Goal: Transaction & Acquisition: Purchase product/service

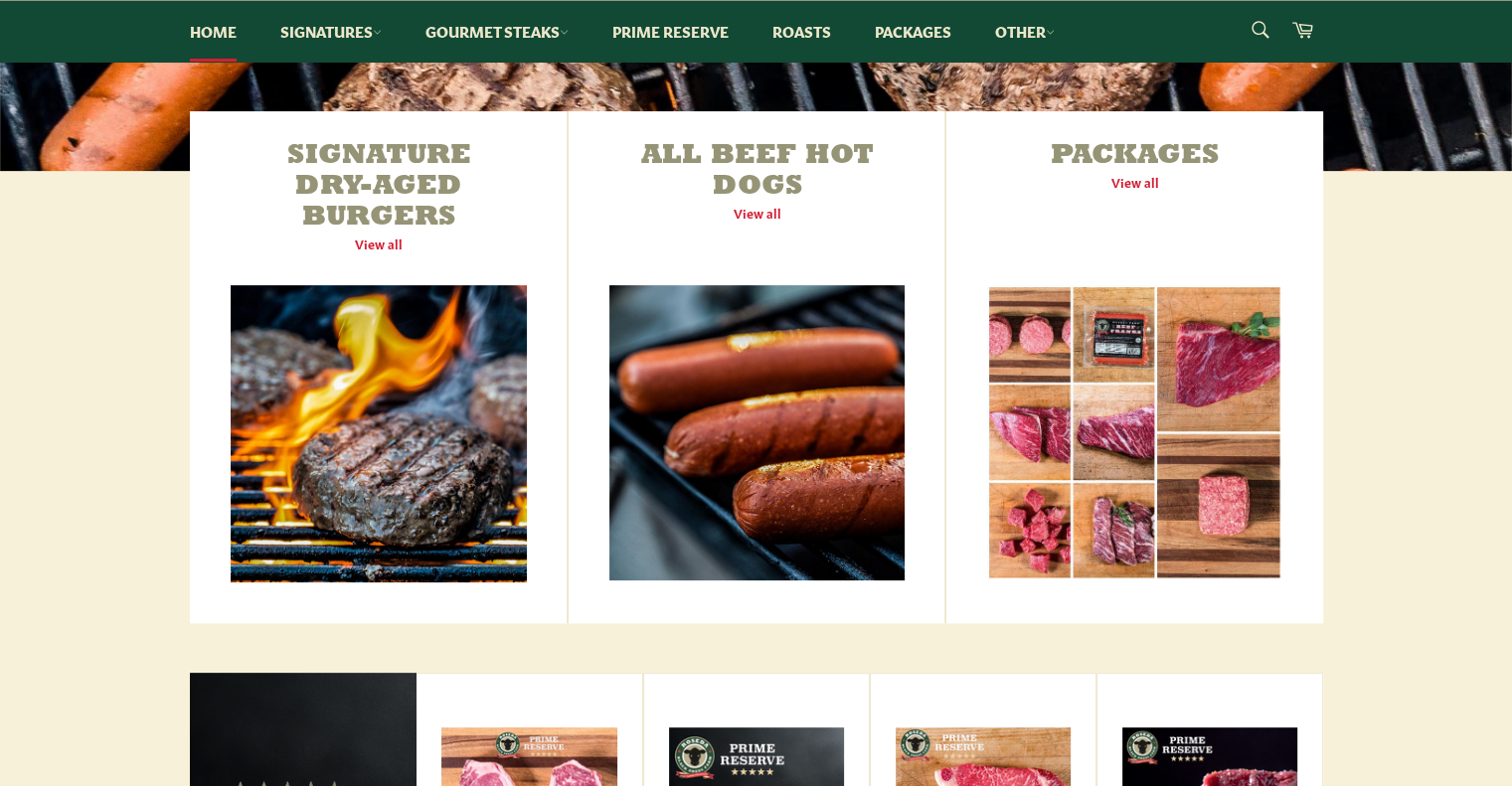
scroll to position [696, 0]
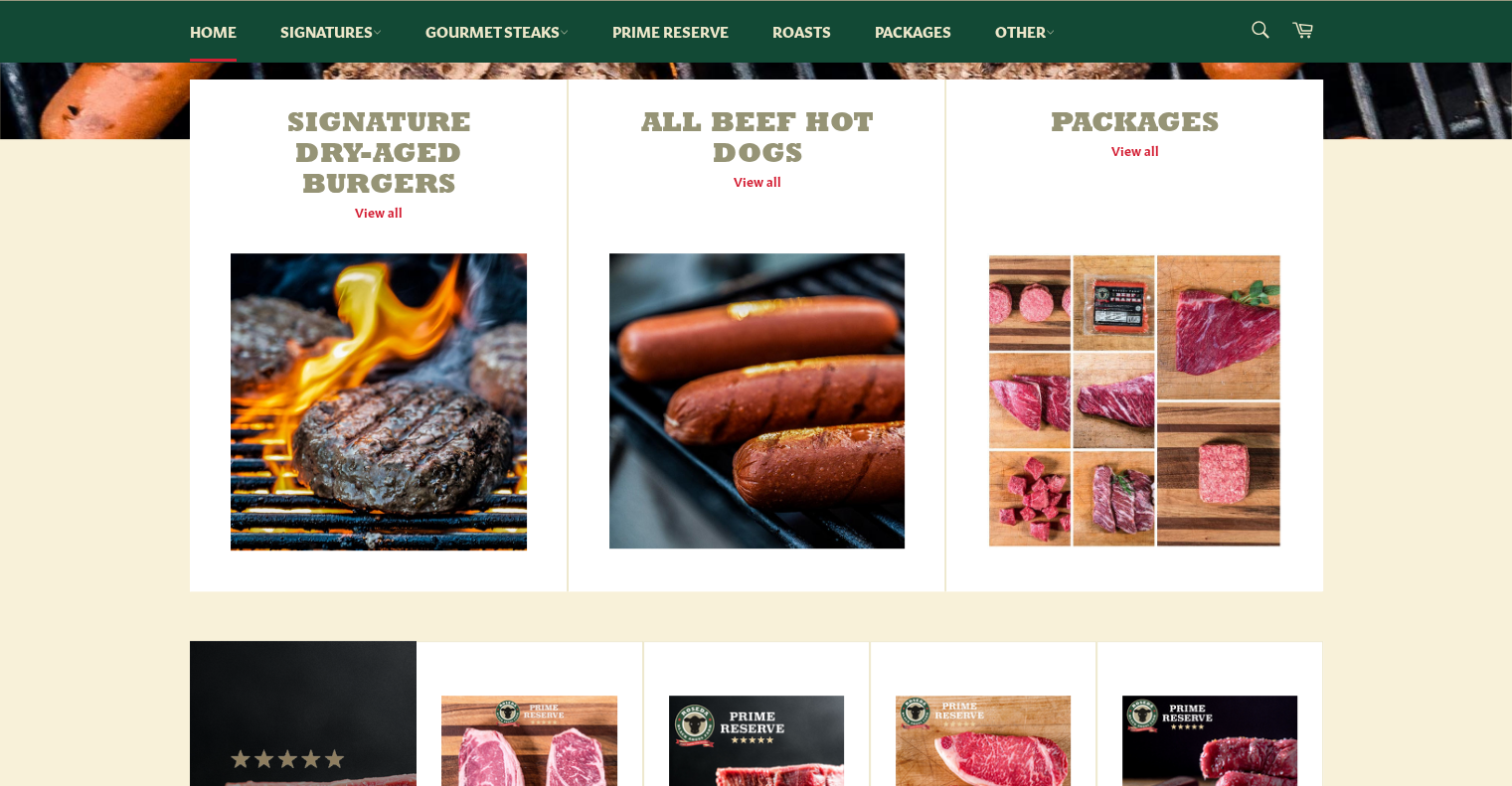
click at [1127, 146] on link "Packages View all" at bounding box center [1134, 336] width 376 height 512
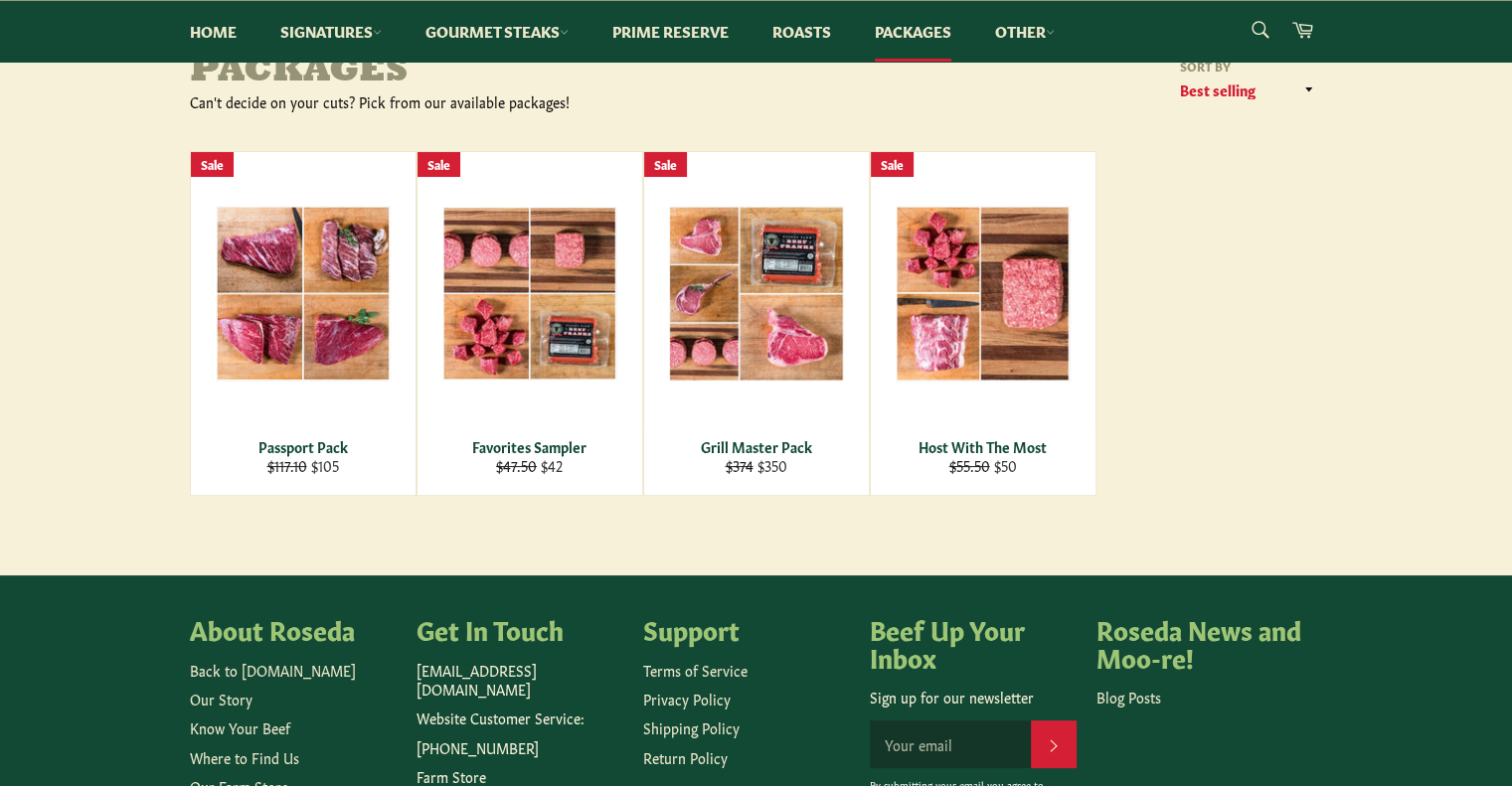
scroll to position [199, 0]
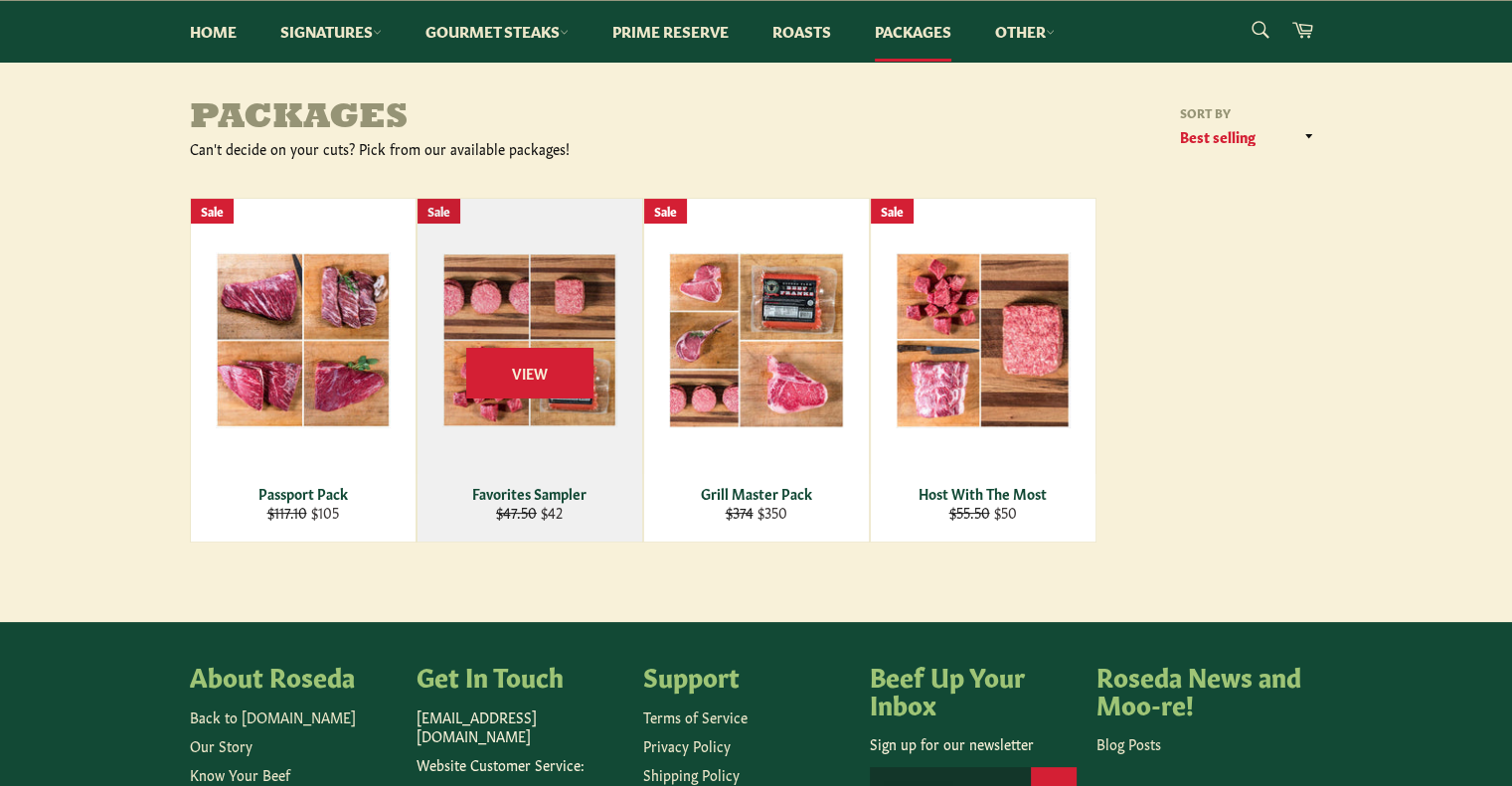
click at [501, 361] on span "View" at bounding box center [529, 372] width 127 height 51
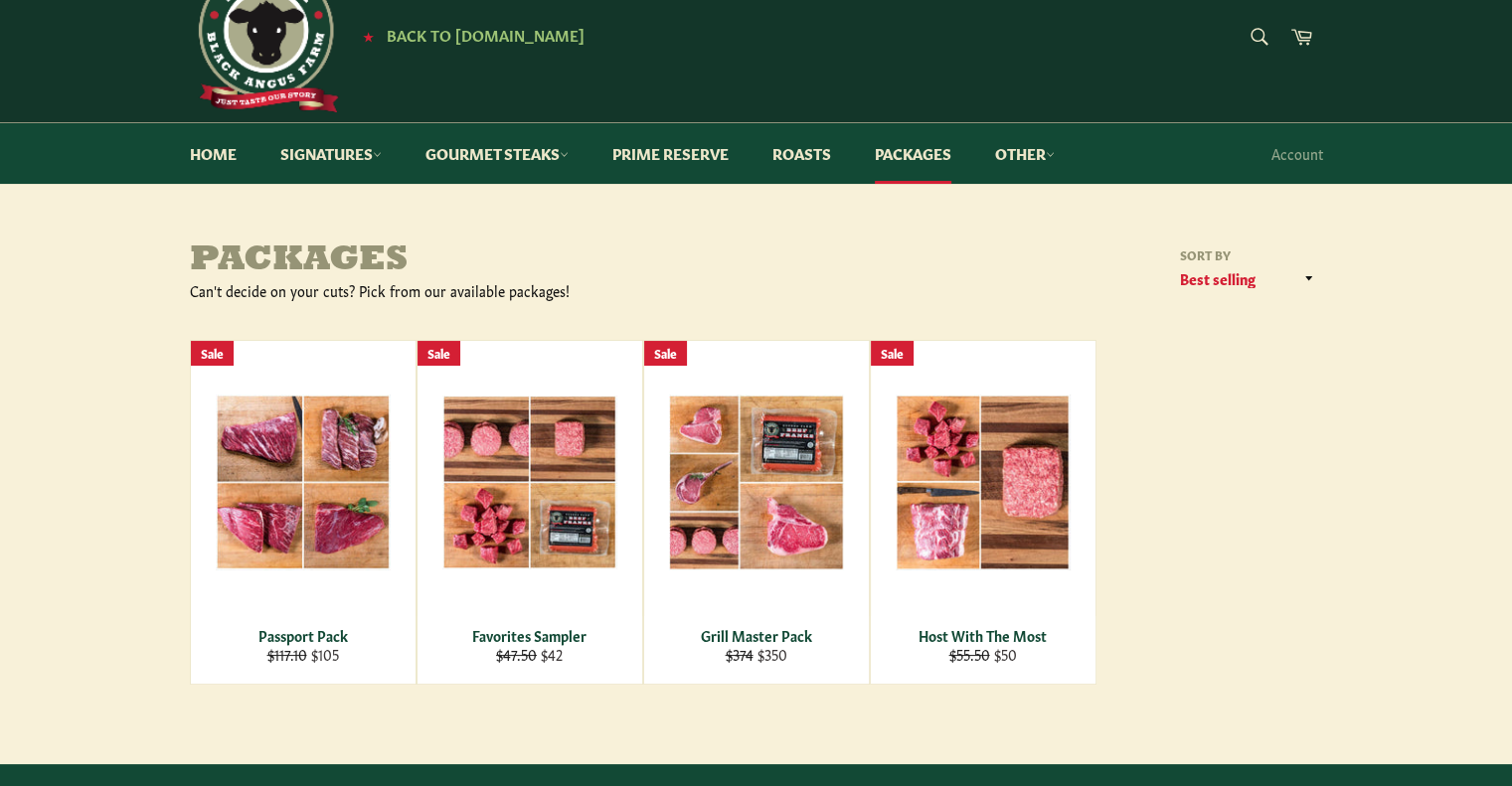
scroll to position [0, 0]
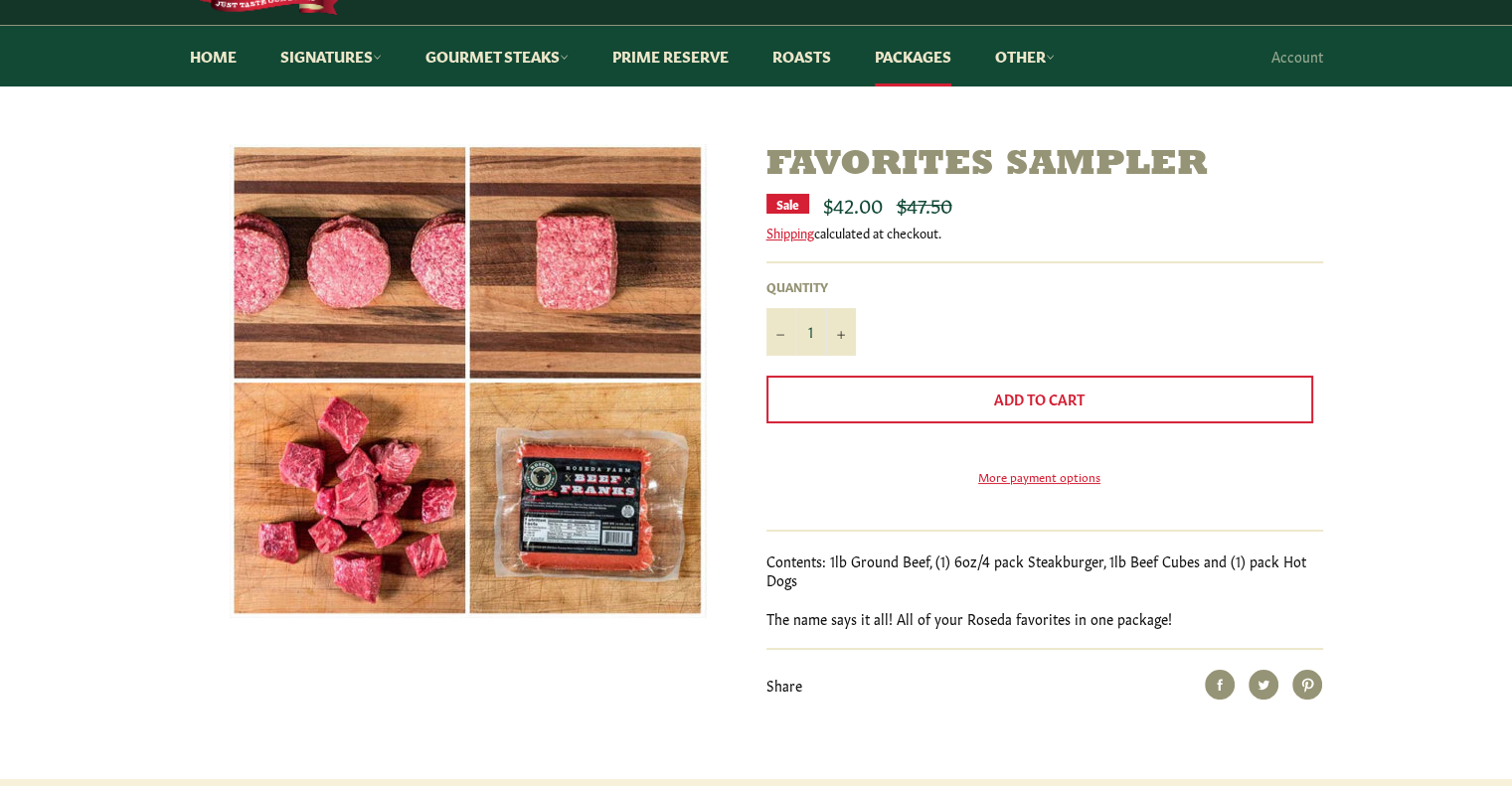
scroll to position [199, 0]
